Goal: Task Accomplishment & Management: Use online tool/utility

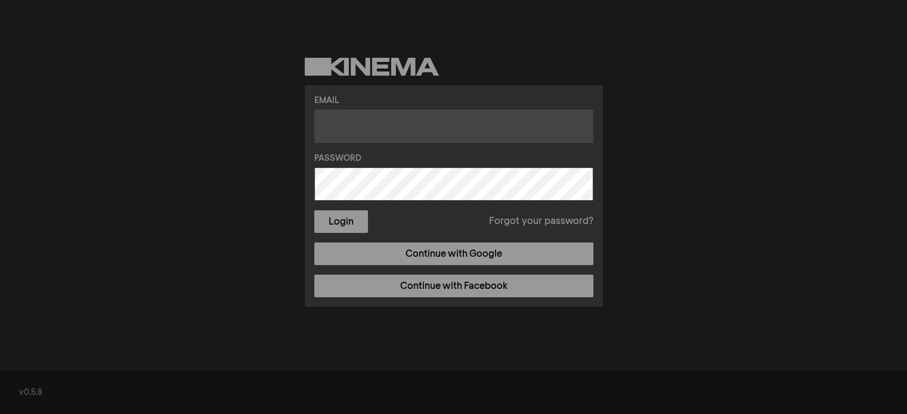
click at [402, 141] on input "text" at bounding box center [453, 126] width 279 height 33
click at [516, 121] on input "text" at bounding box center [453, 126] width 279 height 33
paste input "[EMAIL_ADDRESS][DOMAIN_NAME]"
type input "[EMAIL_ADDRESS][DOMAIN_NAME]"
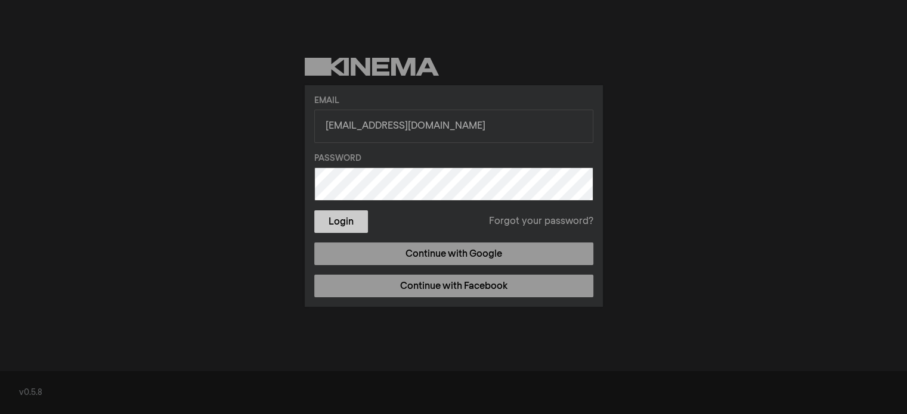
click at [362, 216] on button "Login" at bounding box center [341, 221] width 54 height 23
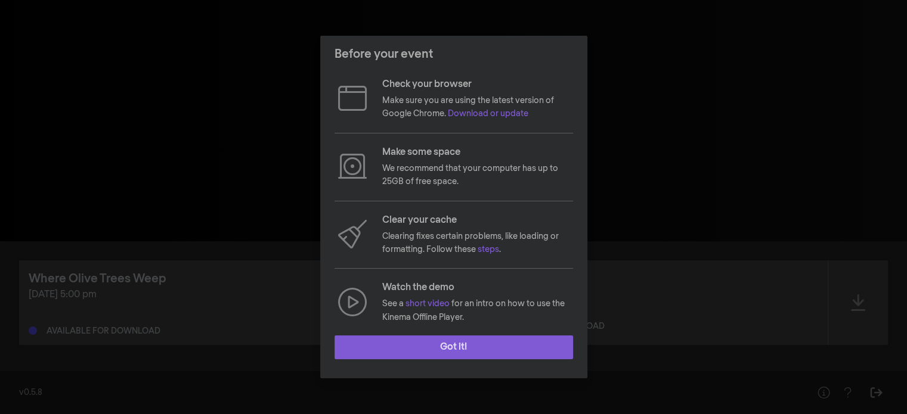
click at [467, 340] on button "Got it!" at bounding box center [453, 348] width 238 height 24
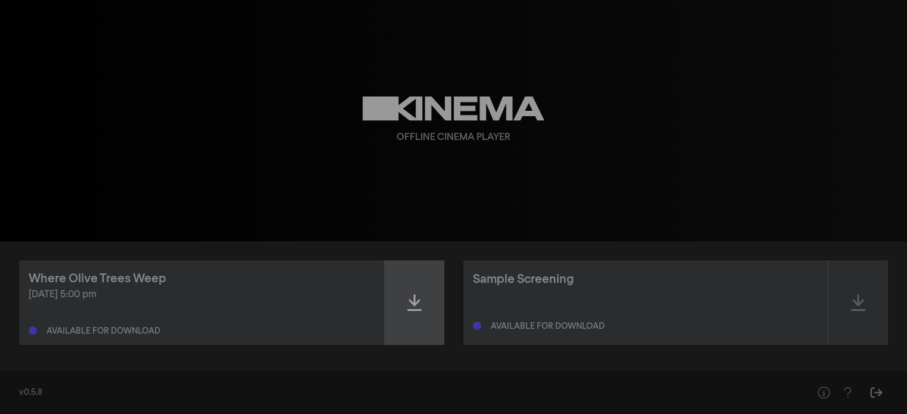
click at [410, 312] on icon at bounding box center [414, 302] width 14 height 19
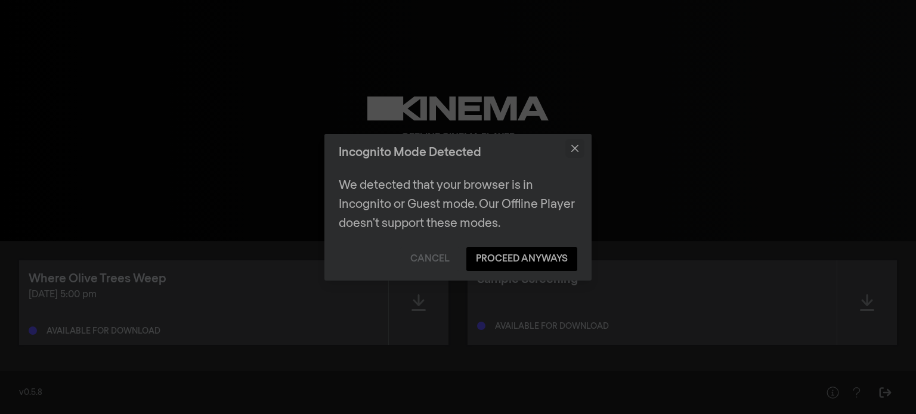
click at [581, 144] on button "Close" at bounding box center [574, 148] width 19 height 19
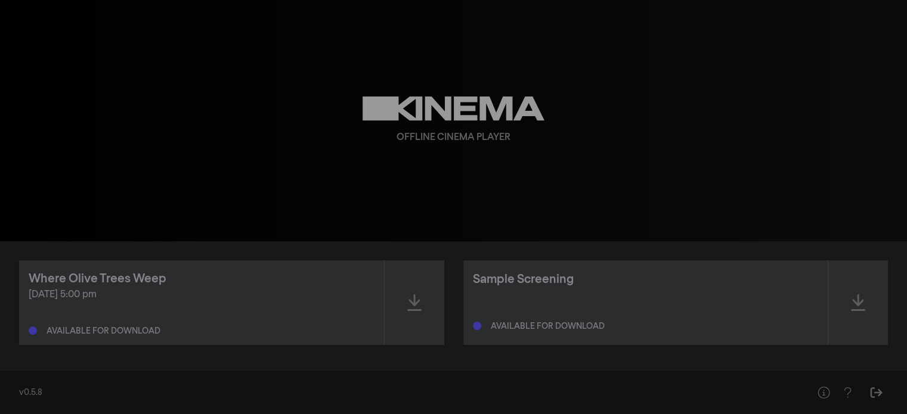
click at [898, 100] on div "play_arrow 0:00 volume_up fullscreen settings closed_caption Sottotitoli Disatt…" at bounding box center [453, 120] width 907 height 241
click at [425, 314] on div at bounding box center [415, 303] width 60 height 85
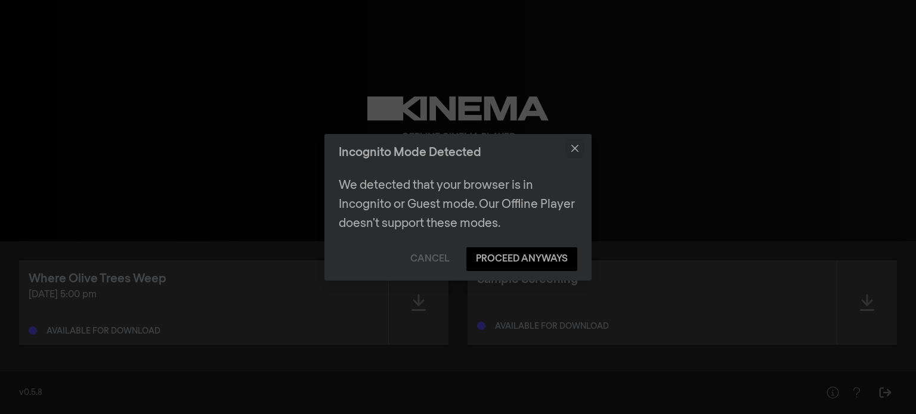
click at [574, 141] on button "Close" at bounding box center [574, 148] width 19 height 19
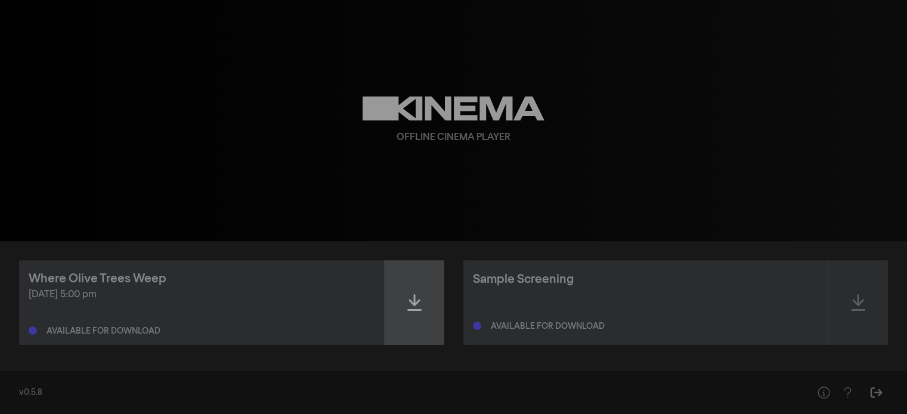
click at [405, 305] on div at bounding box center [415, 303] width 60 height 85
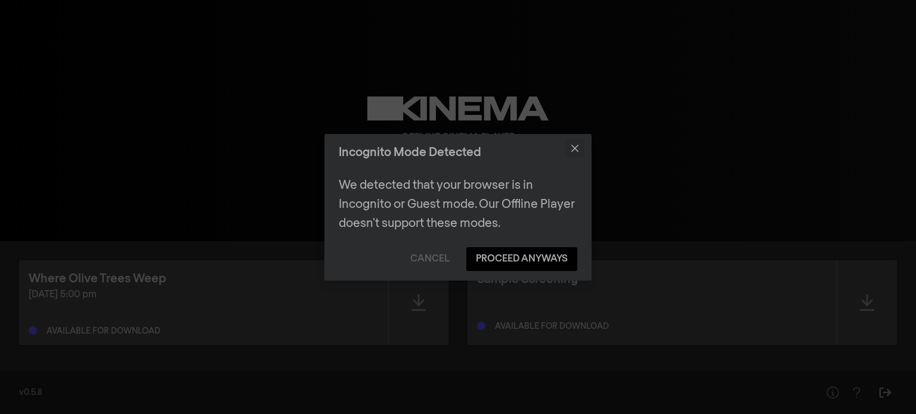
click at [575, 151] on icon "Close" at bounding box center [574, 148] width 7 height 7
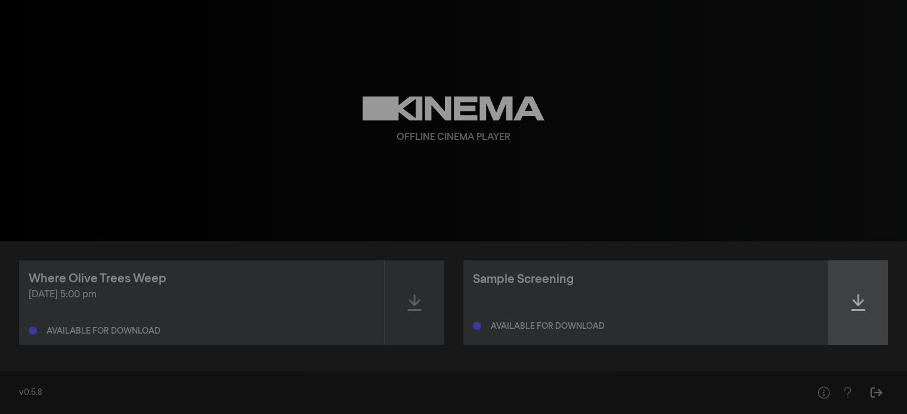
click at [863, 315] on div at bounding box center [858, 303] width 60 height 85
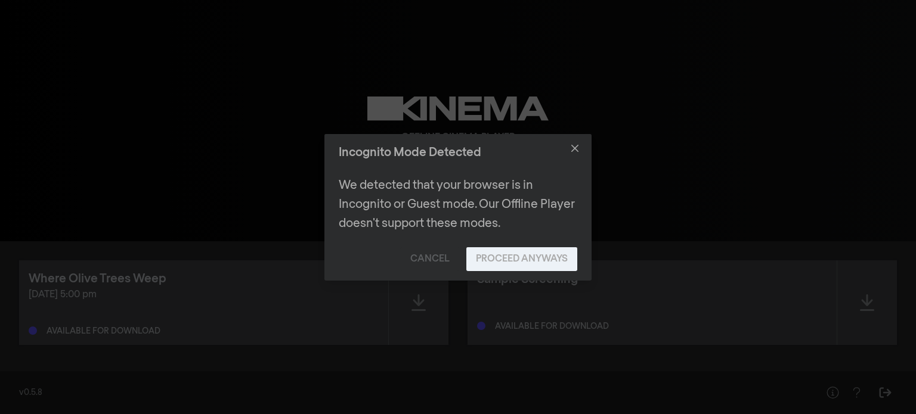
click at [510, 253] on button "Proceed Anyways" at bounding box center [521, 259] width 111 height 24
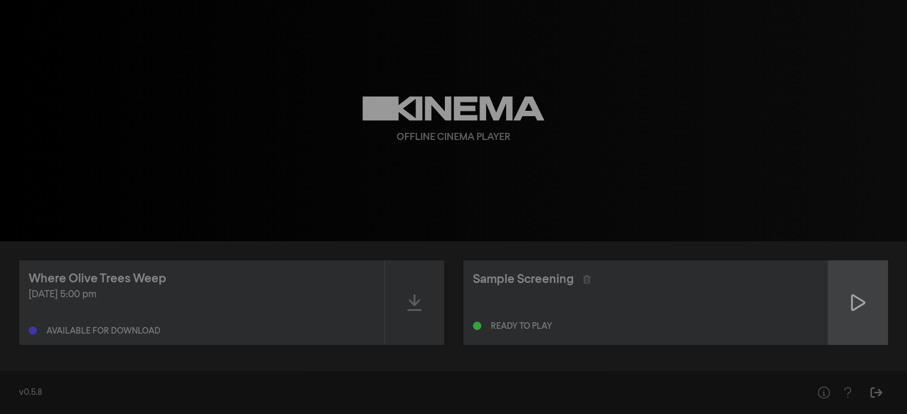
click at [861, 302] on icon at bounding box center [858, 302] width 14 height 19
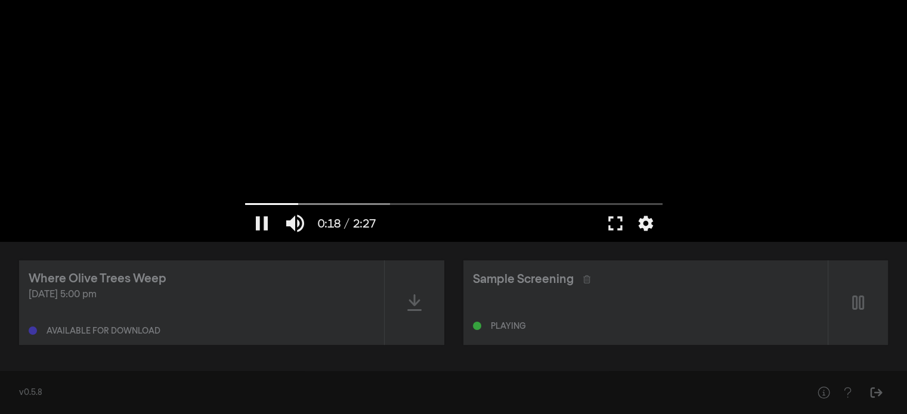
click at [527, 85] on div at bounding box center [453, 120] width 429 height 241
type input "18.871042"
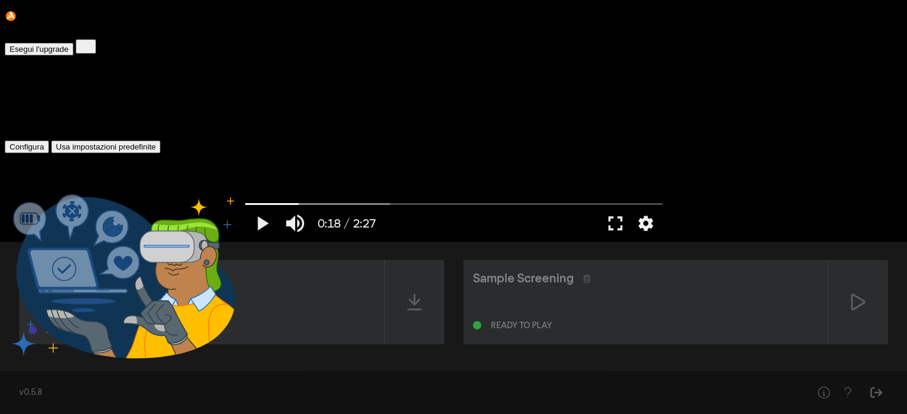
click at [96, 39] on button at bounding box center [86, 46] width 20 height 14
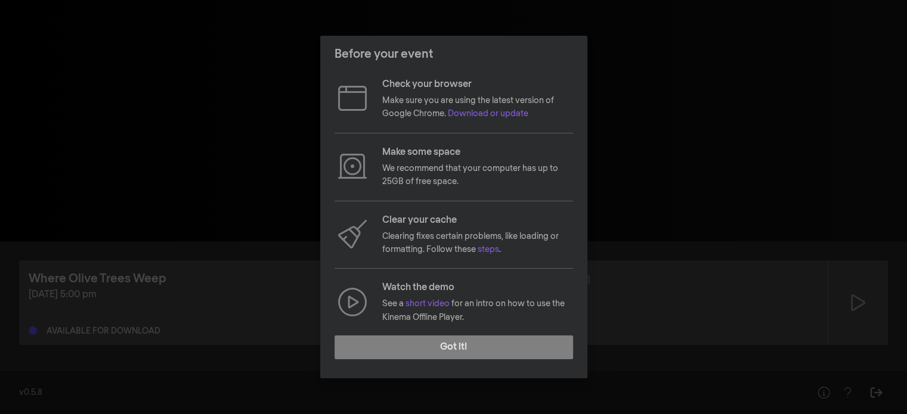
click at [527, 345] on button "Got it!" at bounding box center [453, 348] width 238 height 24
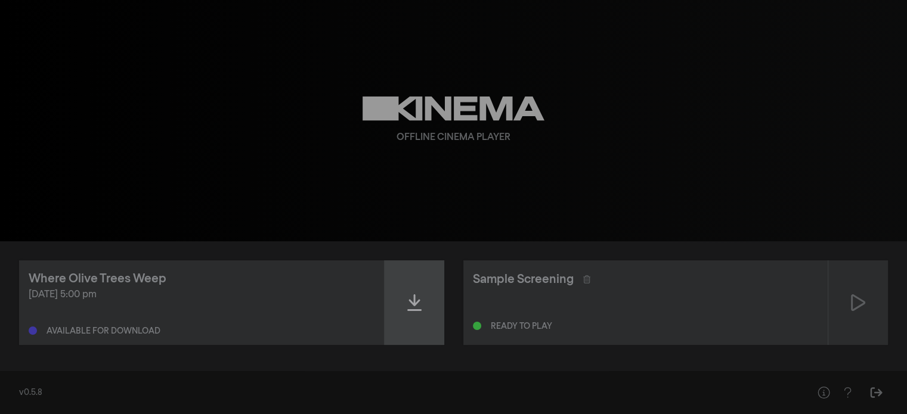
click at [410, 315] on div at bounding box center [415, 303] width 60 height 85
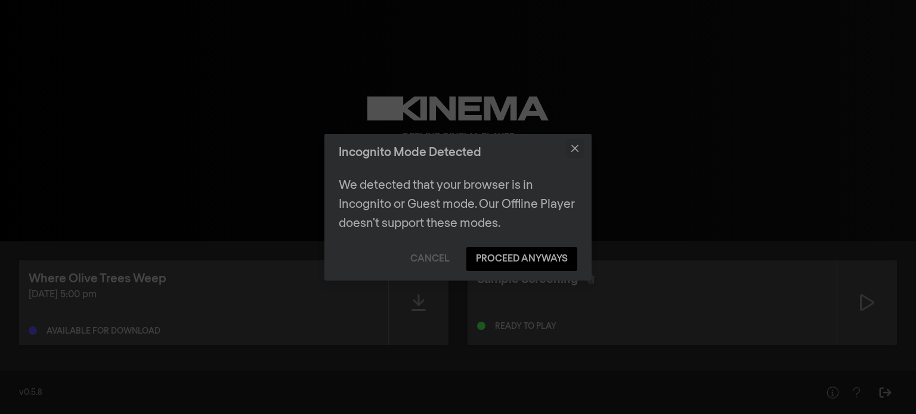
click at [580, 149] on button "Close" at bounding box center [574, 148] width 19 height 19
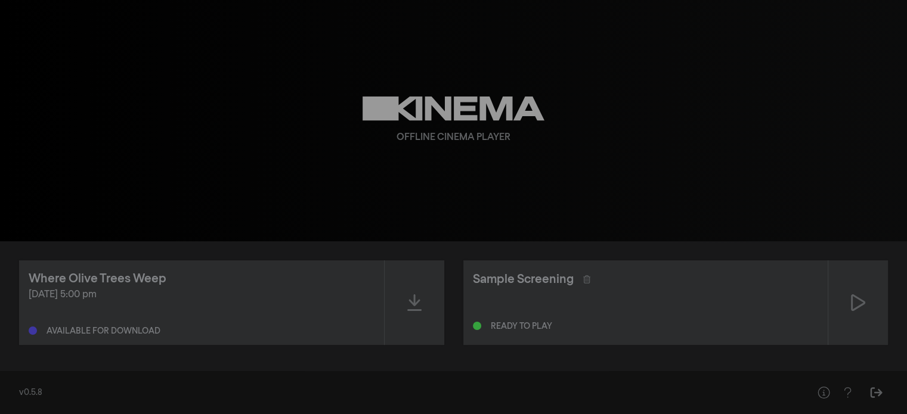
scroll to position [1, 0]
click at [421, 309] on div at bounding box center [415, 302] width 60 height 85
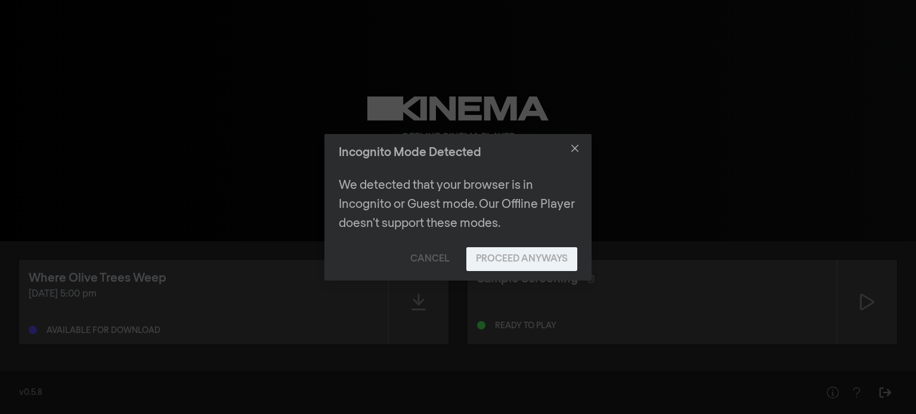
click at [503, 262] on button "Proceed Anyways" at bounding box center [521, 259] width 111 height 24
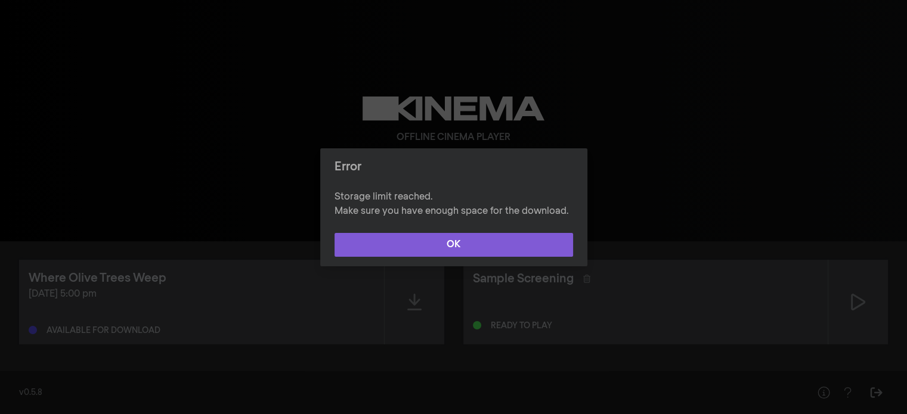
click at [512, 243] on button "OK" at bounding box center [453, 245] width 238 height 24
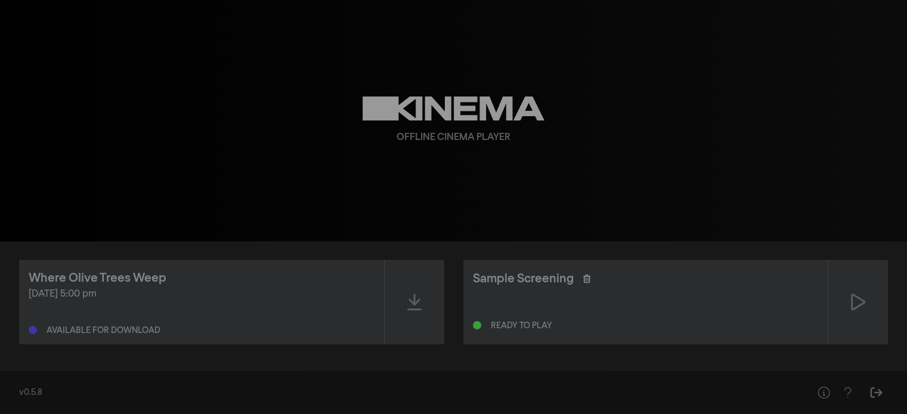
click at [587, 278] on icon at bounding box center [586, 279] width 7 height 8
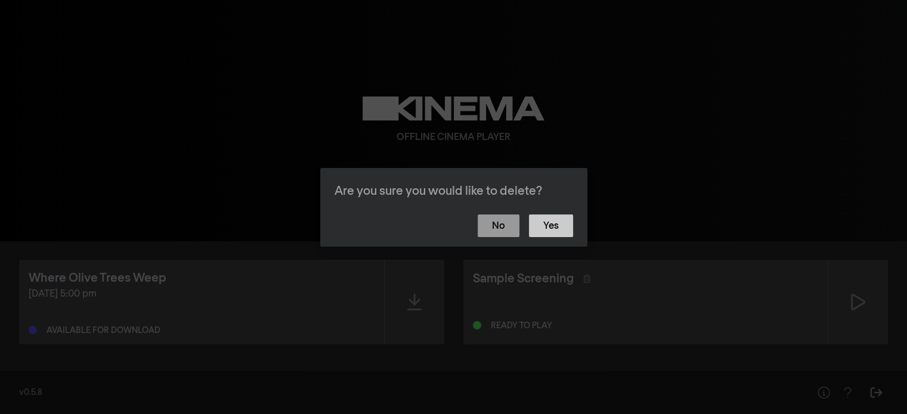
click at [565, 221] on button "Yes" at bounding box center [551, 226] width 44 height 23
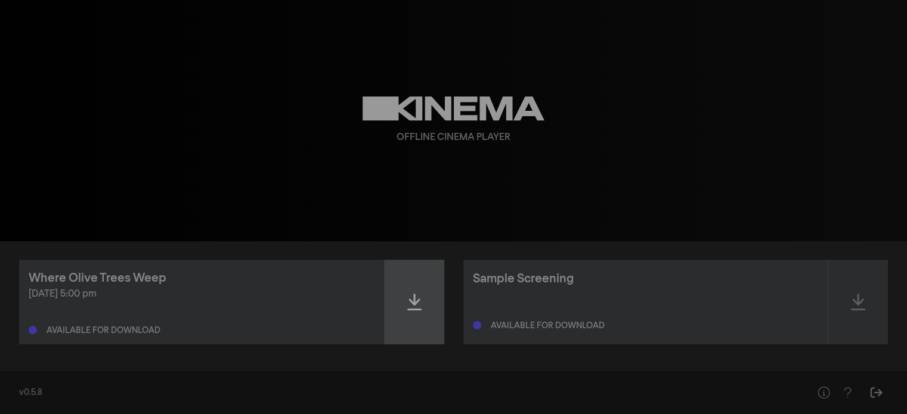
click at [418, 297] on icon at bounding box center [414, 302] width 14 height 19
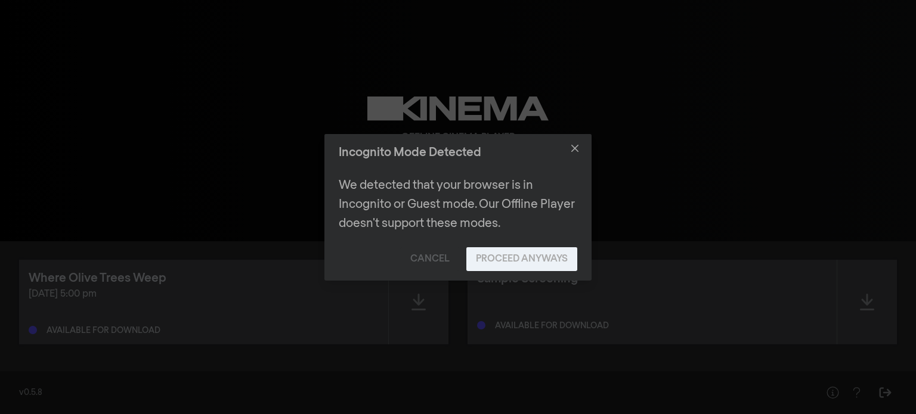
click at [498, 261] on button "Proceed Anyways" at bounding box center [521, 259] width 111 height 24
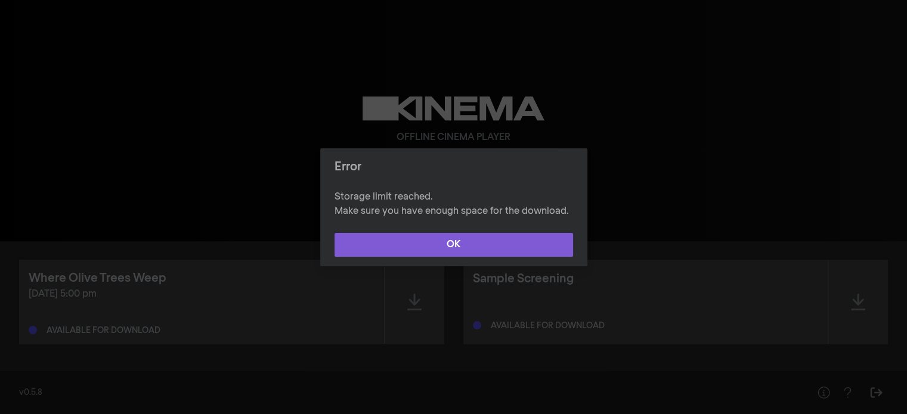
click at [503, 240] on button "OK" at bounding box center [453, 245] width 238 height 24
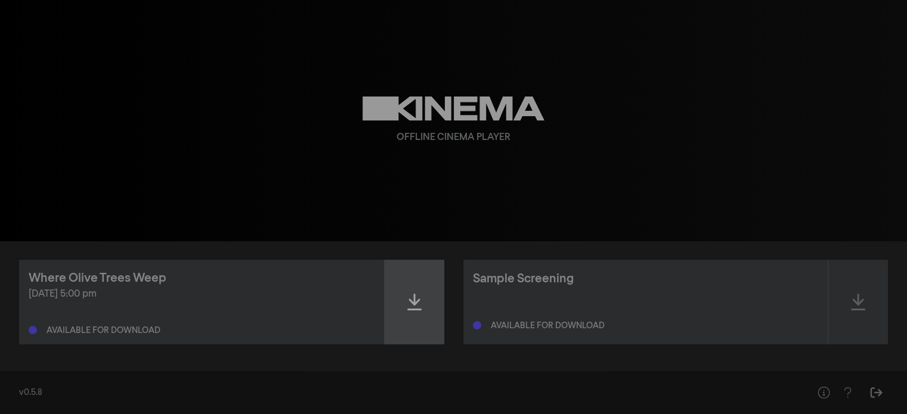
click at [433, 323] on div at bounding box center [415, 302] width 60 height 85
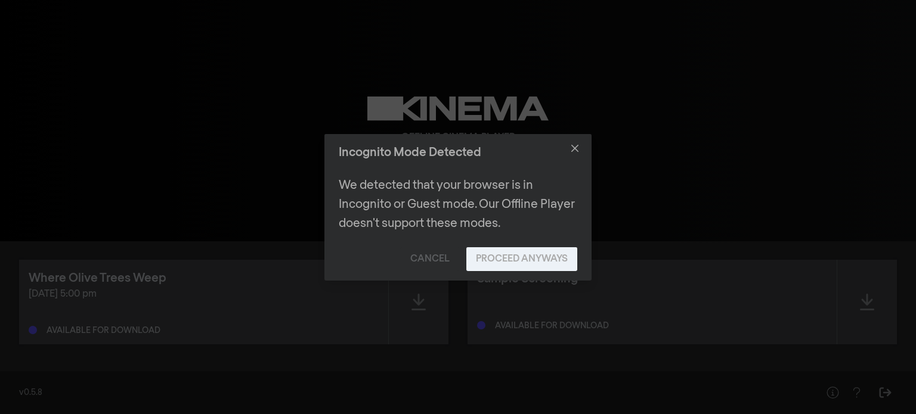
click at [524, 263] on button "Proceed Anyways" at bounding box center [521, 259] width 111 height 24
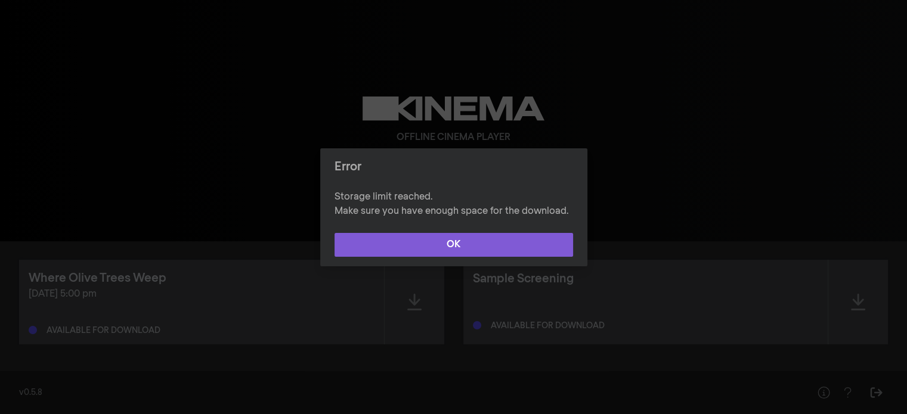
click at [528, 250] on button "OK" at bounding box center [453, 245] width 238 height 24
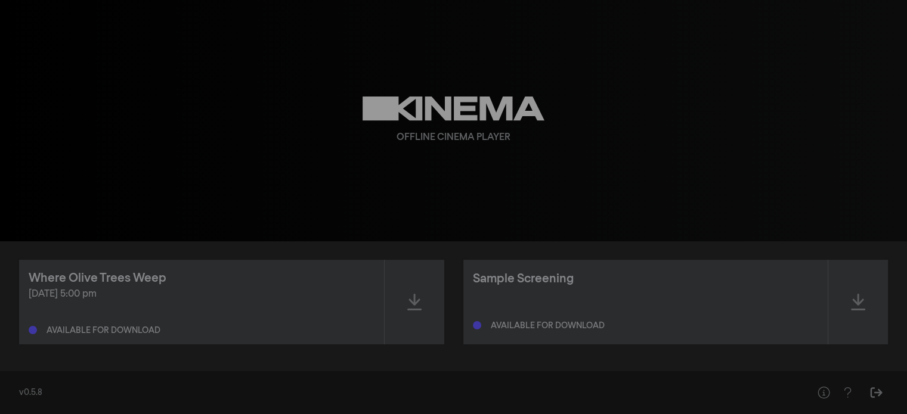
scroll to position [0, 0]
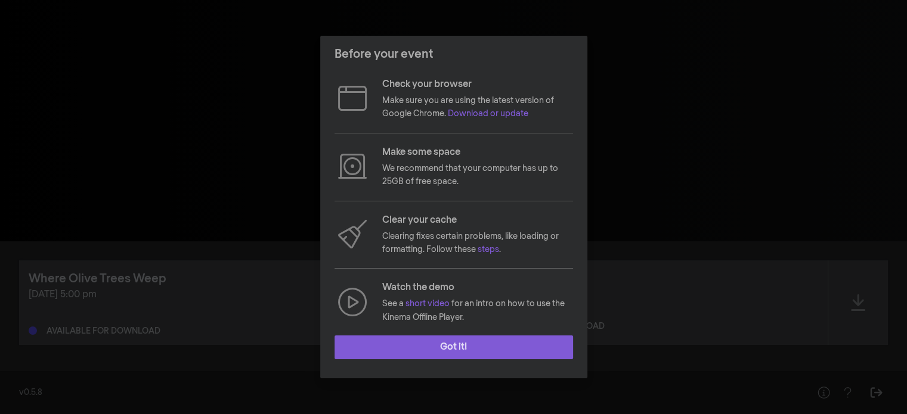
click at [465, 340] on button "Got it!" at bounding box center [453, 348] width 238 height 24
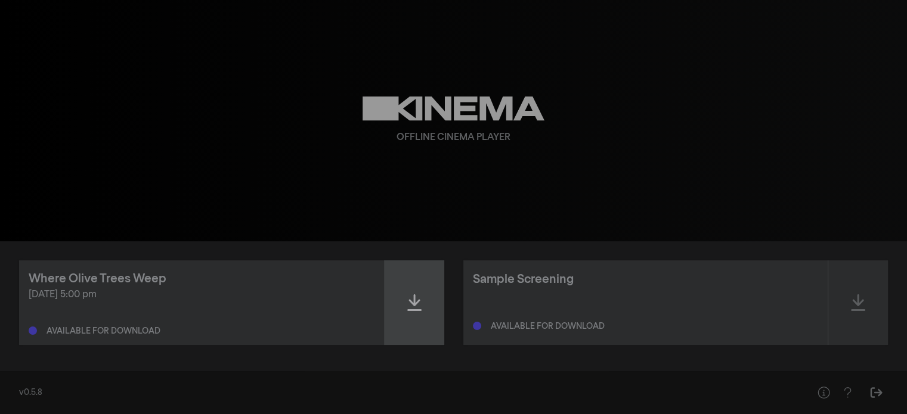
click at [396, 296] on div at bounding box center [415, 303] width 60 height 85
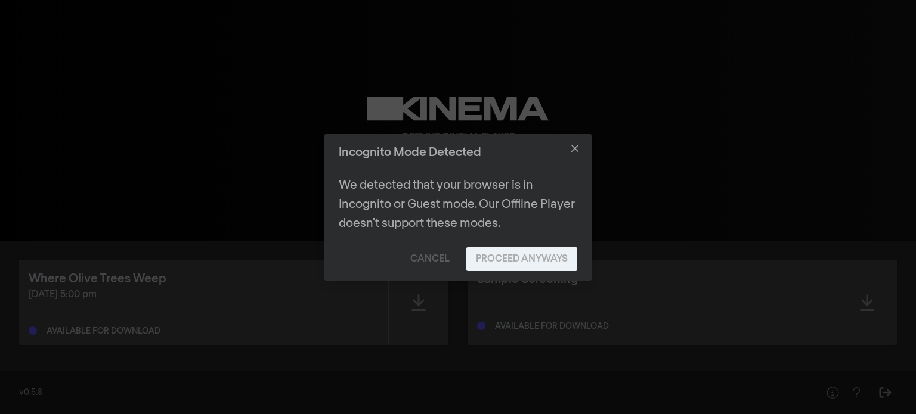
click at [500, 249] on button "Proceed Anyways" at bounding box center [521, 259] width 111 height 24
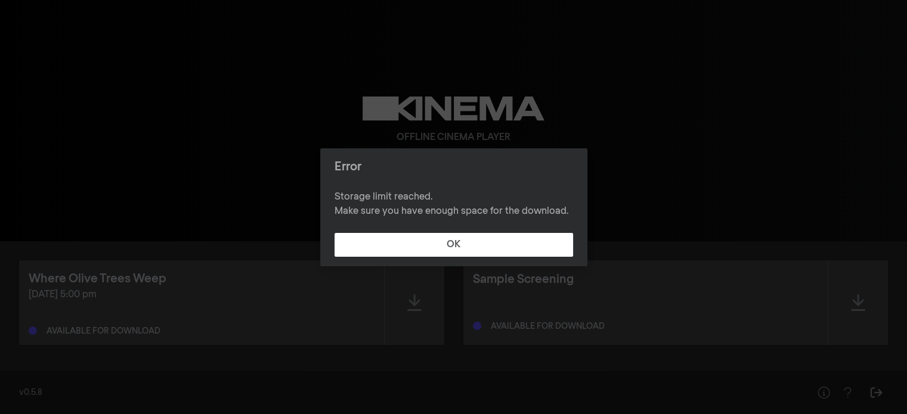
click at [500, 249] on button "OK" at bounding box center [453, 245] width 238 height 24
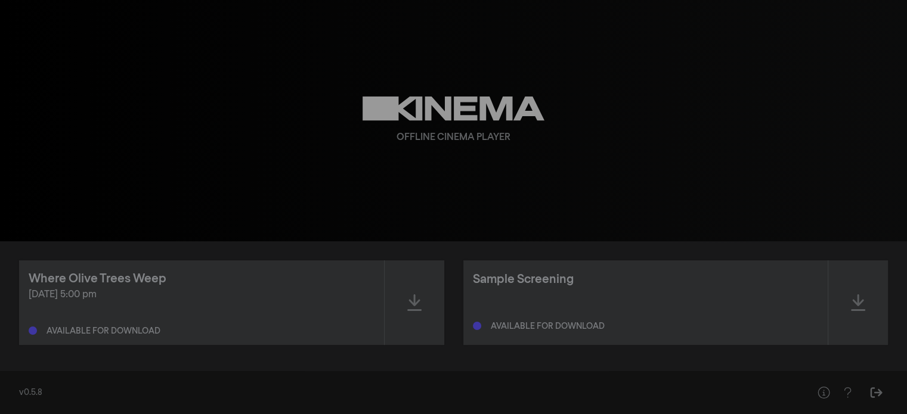
scroll to position [1, 0]
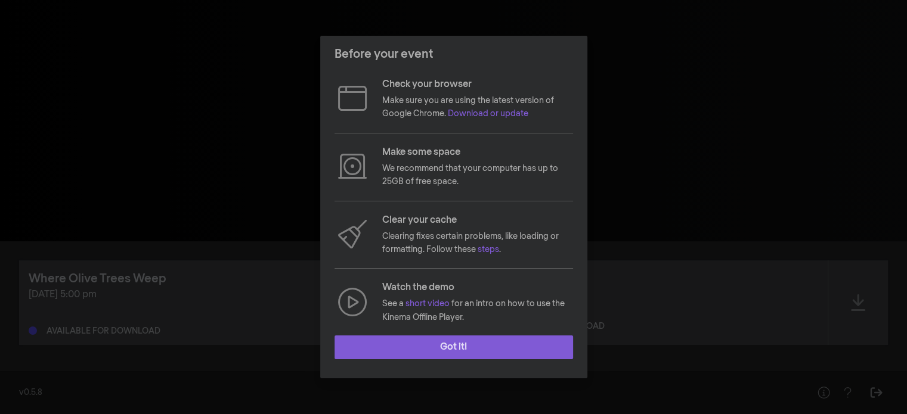
click at [461, 345] on button "Got it!" at bounding box center [453, 348] width 238 height 24
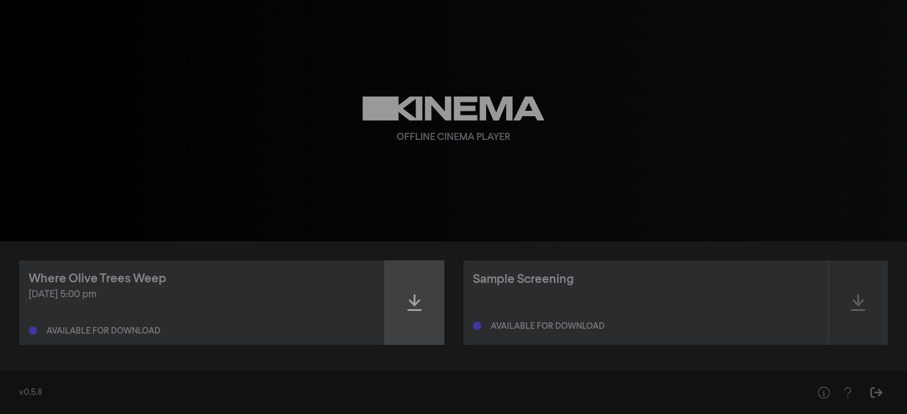
click at [419, 310] on icon at bounding box center [414, 303] width 14 height 17
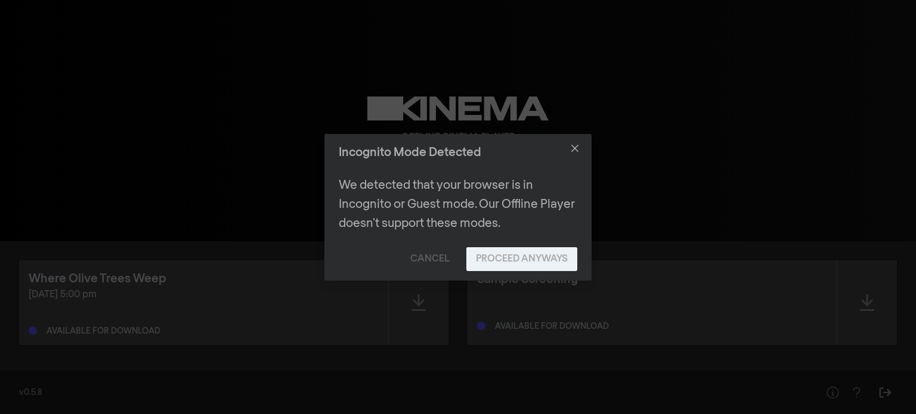
click at [497, 250] on button "Proceed Anyways" at bounding box center [521, 259] width 111 height 24
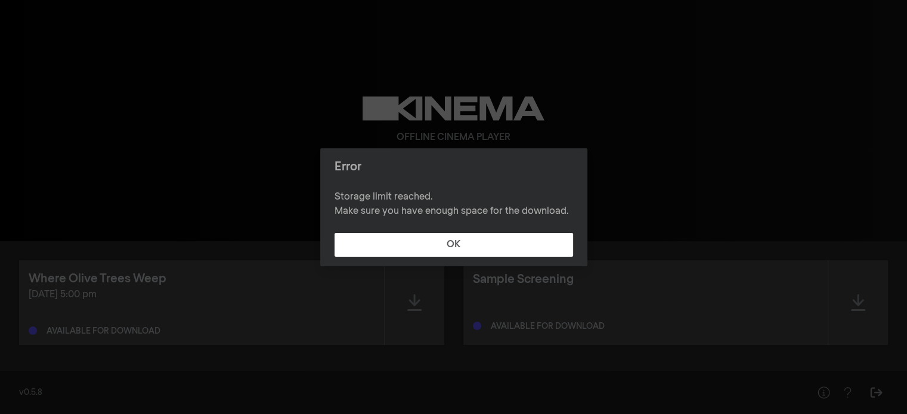
click at [497, 250] on button "OK" at bounding box center [453, 245] width 238 height 24
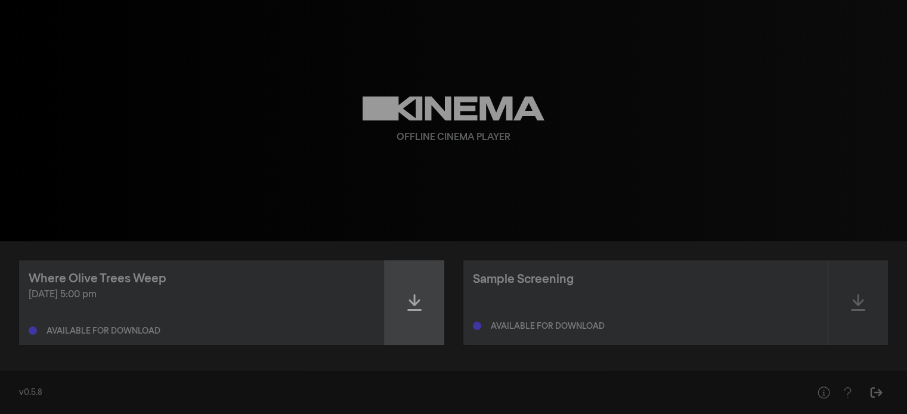
click at [430, 284] on div at bounding box center [415, 303] width 60 height 85
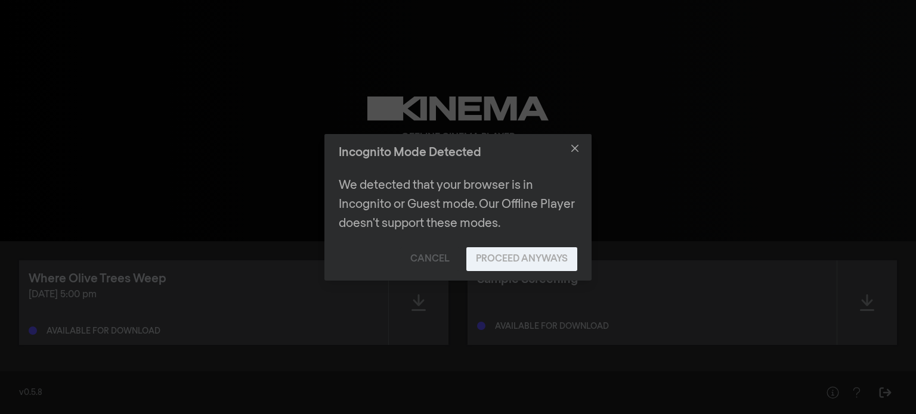
click at [569, 262] on button "Proceed Anyways" at bounding box center [521, 259] width 111 height 24
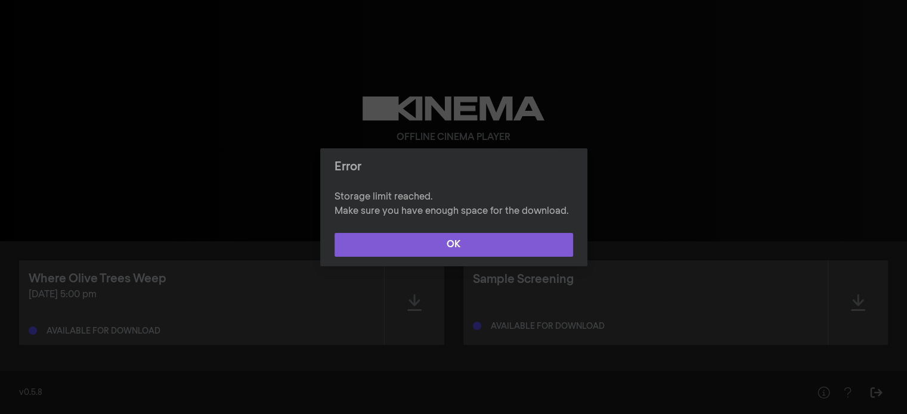
click at [502, 248] on button "OK" at bounding box center [453, 245] width 238 height 24
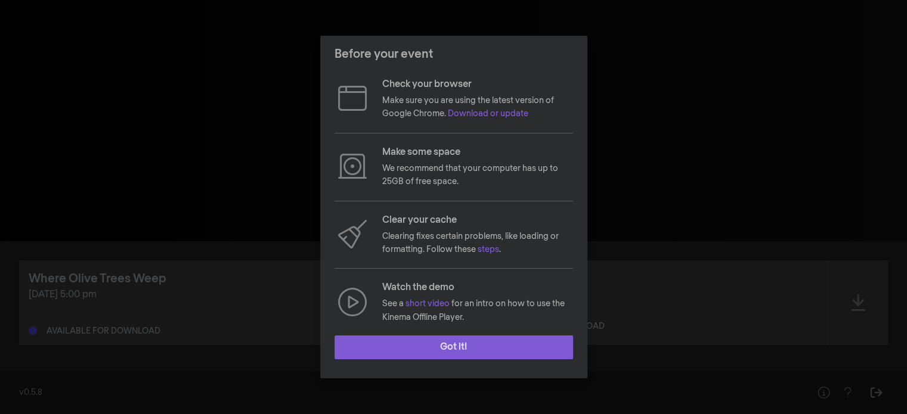
click at [414, 359] on button "Got it!" at bounding box center [453, 348] width 238 height 24
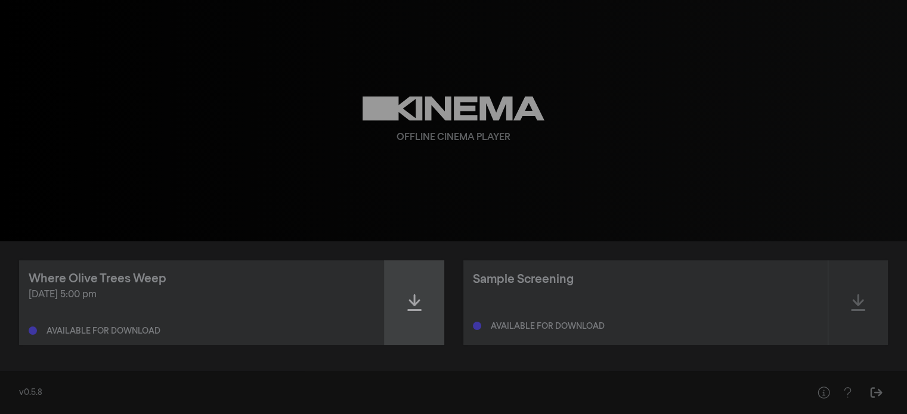
click at [421, 329] on div at bounding box center [415, 303] width 60 height 85
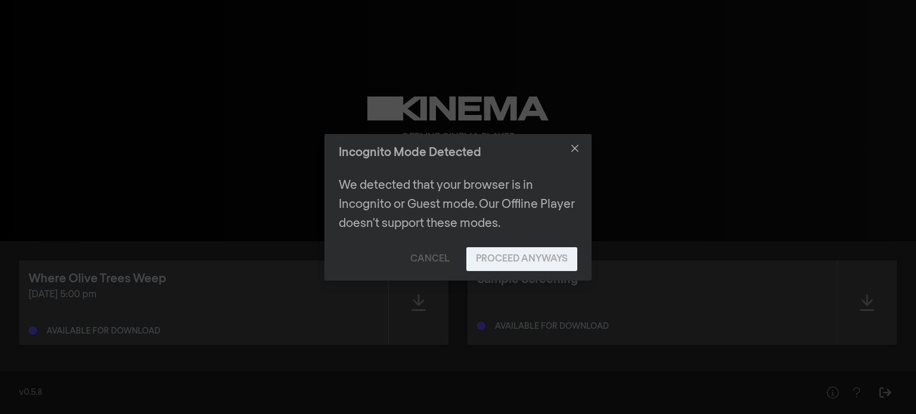
click at [492, 257] on button "Proceed Anyways" at bounding box center [521, 259] width 111 height 24
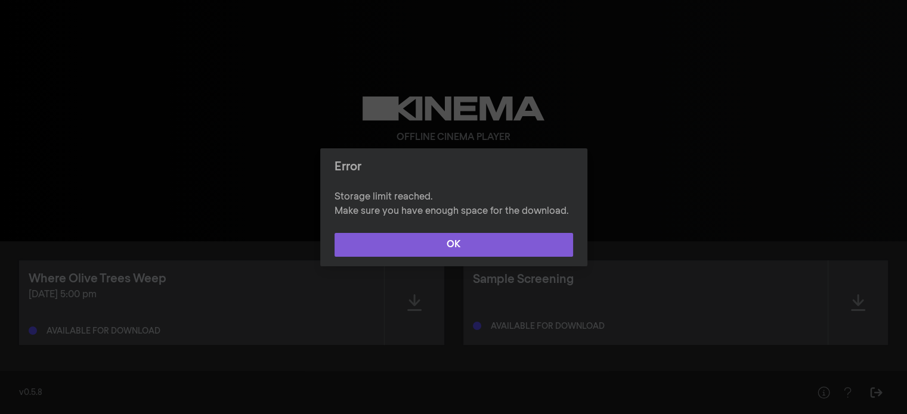
click at [497, 248] on button "OK" at bounding box center [453, 245] width 238 height 24
